Goal: Task Accomplishment & Management: Use online tool/utility

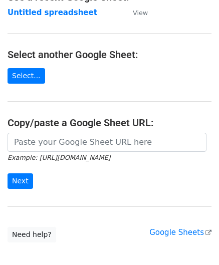
scroll to position [100, 0]
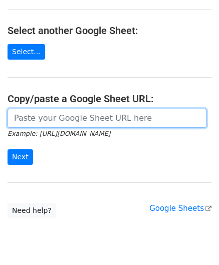
drag, startPoint x: 60, startPoint y: 121, endPoint x: 65, endPoint y: 119, distance: 5.7
click at [60, 121] on input "url" at bounding box center [107, 118] width 199 height 19
paste input "[URL][DOMAIN_NAME]"
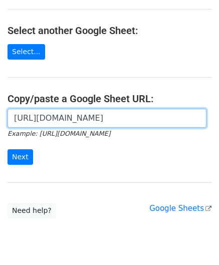
scroll to position [0, 216]
type input "[URL][DOMAIN_NAME]"
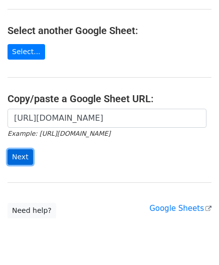
click at [24, 153] on input "Next" at bounding box center [21, 157] width 26 height 16
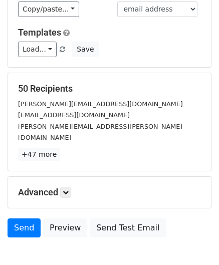
scroll to position [122, 0]
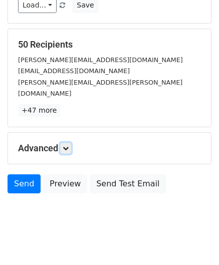
drag, startPoint x: 69, startPoint y: 136, endPoint x: 74, endPoint y: 146, distance: 10.7
click at [69, 145] on icon at bounding box center [66, 148] width 6 height 6
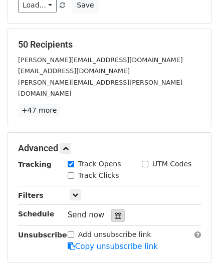
click at [116, 212] on icon at bounding box center [118, 215] width 7 height 7
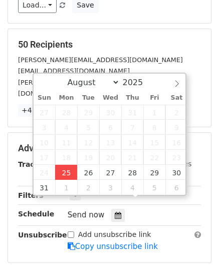
type input "[DATE] 12:00"
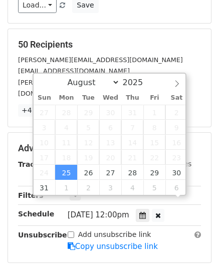
scroll to position [0, 0]
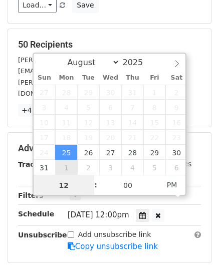
paste input "Hour"
type input "2"
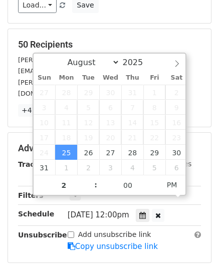
type input "[DATE] 14:00"
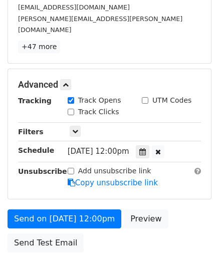
scroll to position [193, 0]
